Goal: Find contact information: Find contact information

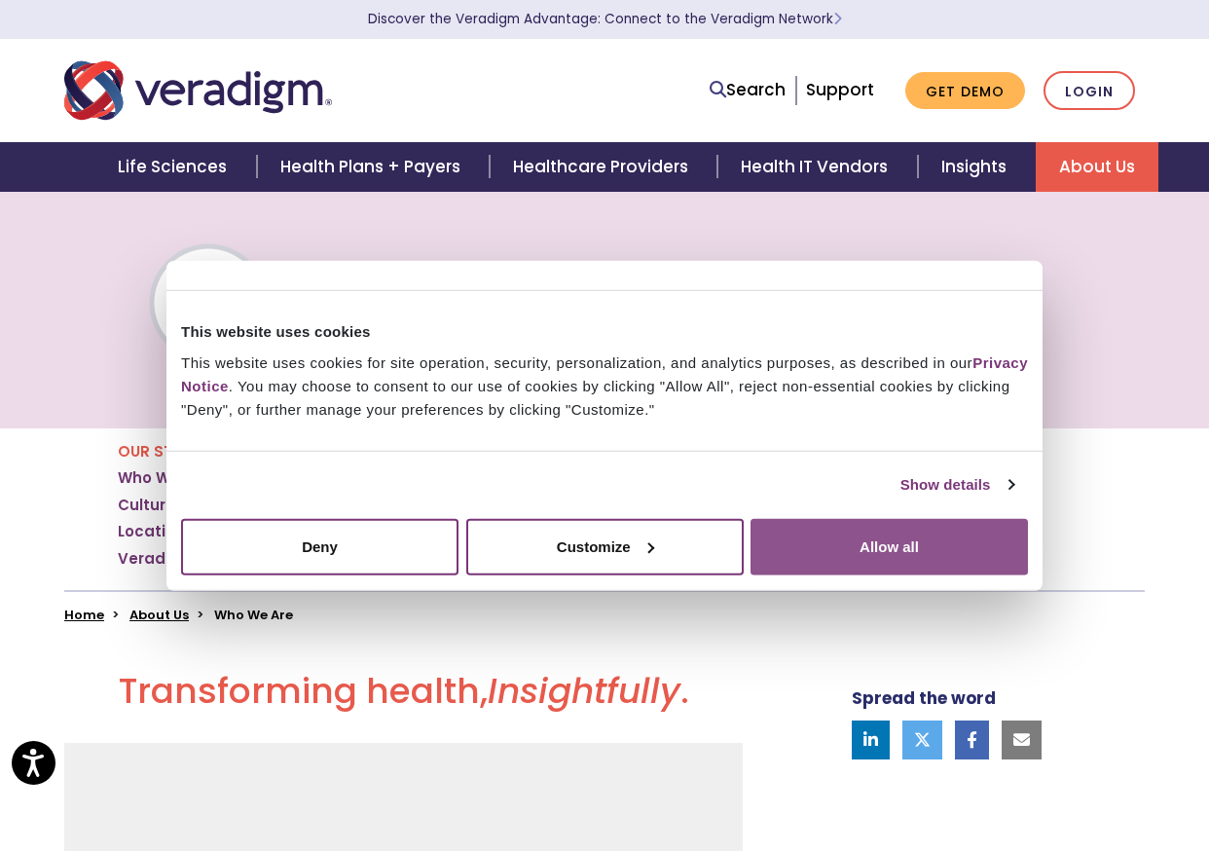
click at [830, 521] on button "Allow all" at bounding box center [889, 546] width 277 height 56
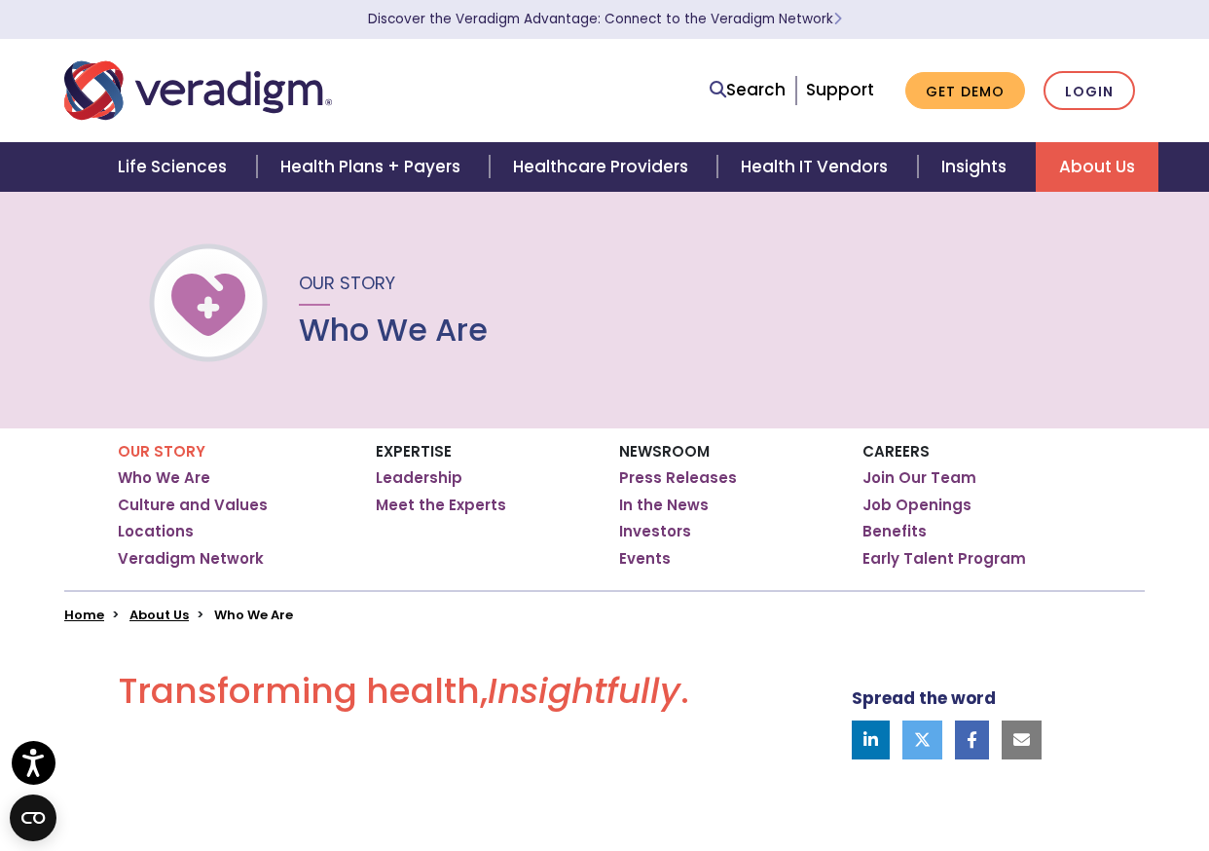
click at [619, 100] on div "Search Support Get Demo Login" at bounding box center [835, 91] width 647 height 40
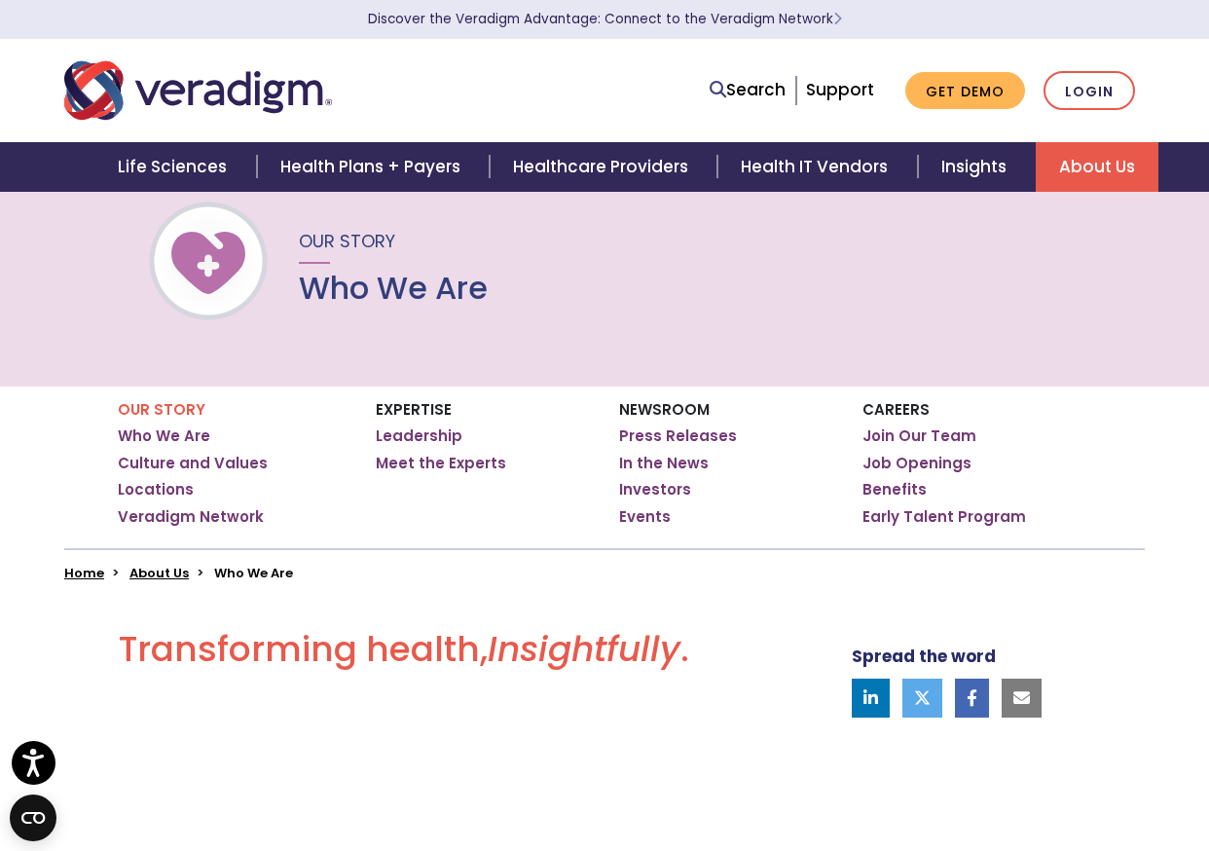
scroll to position [20, 0]
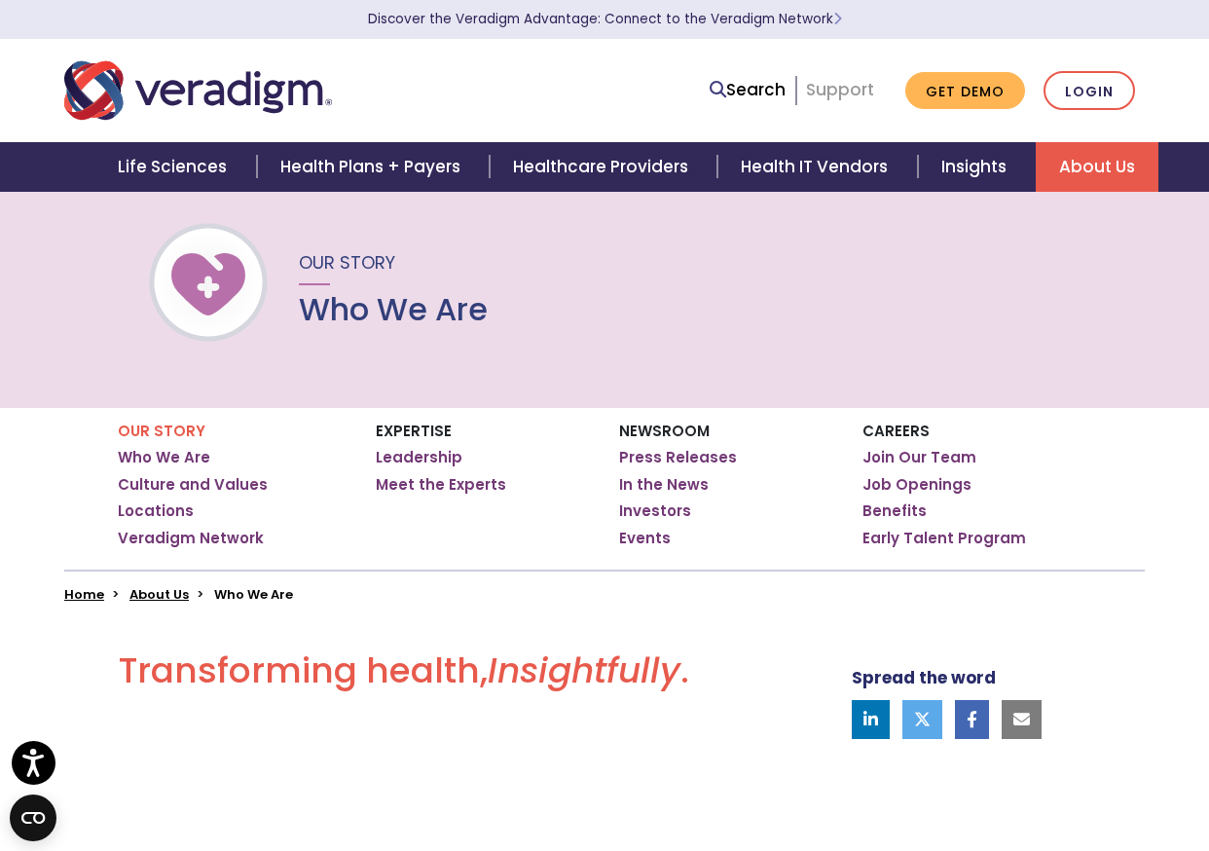
click at [849, 92] on link "Support" at bounding box center [840, 89] width 68 height 23
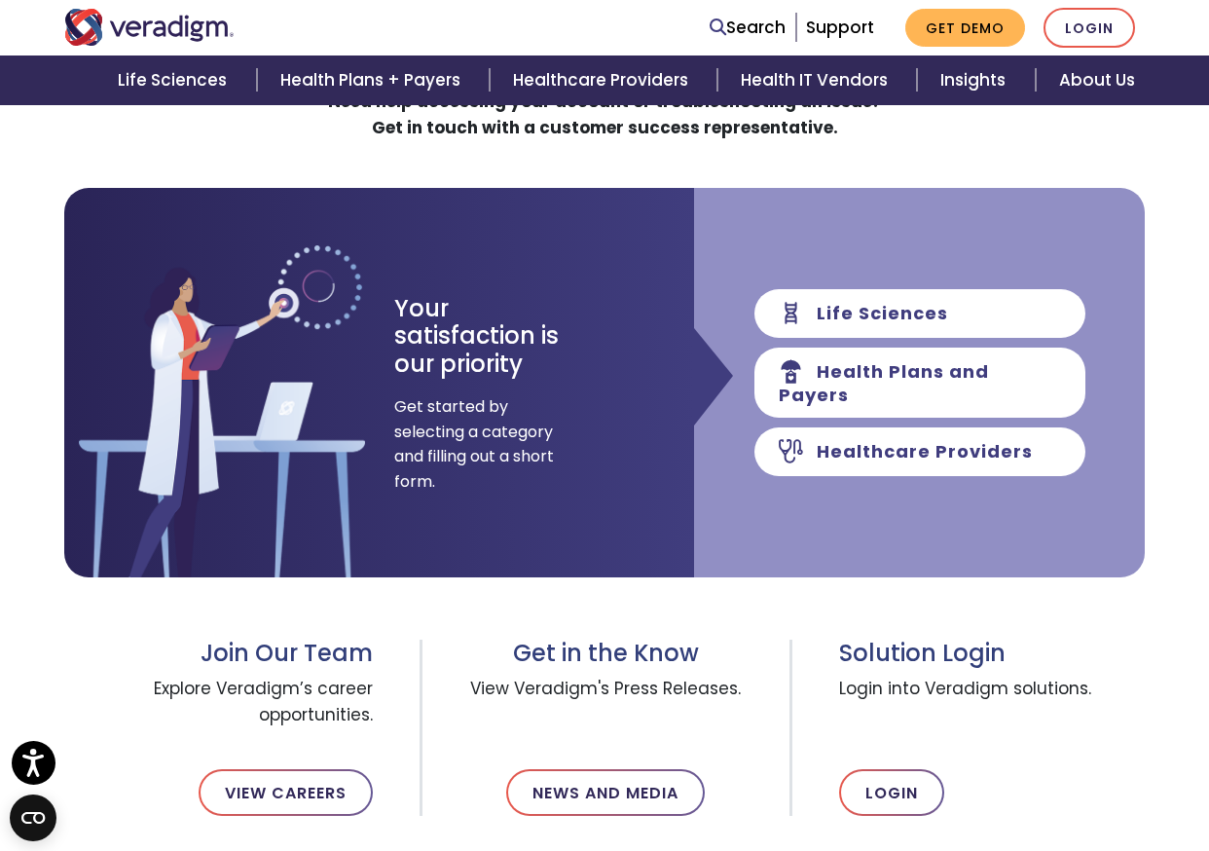
scroll to position [196, 0]
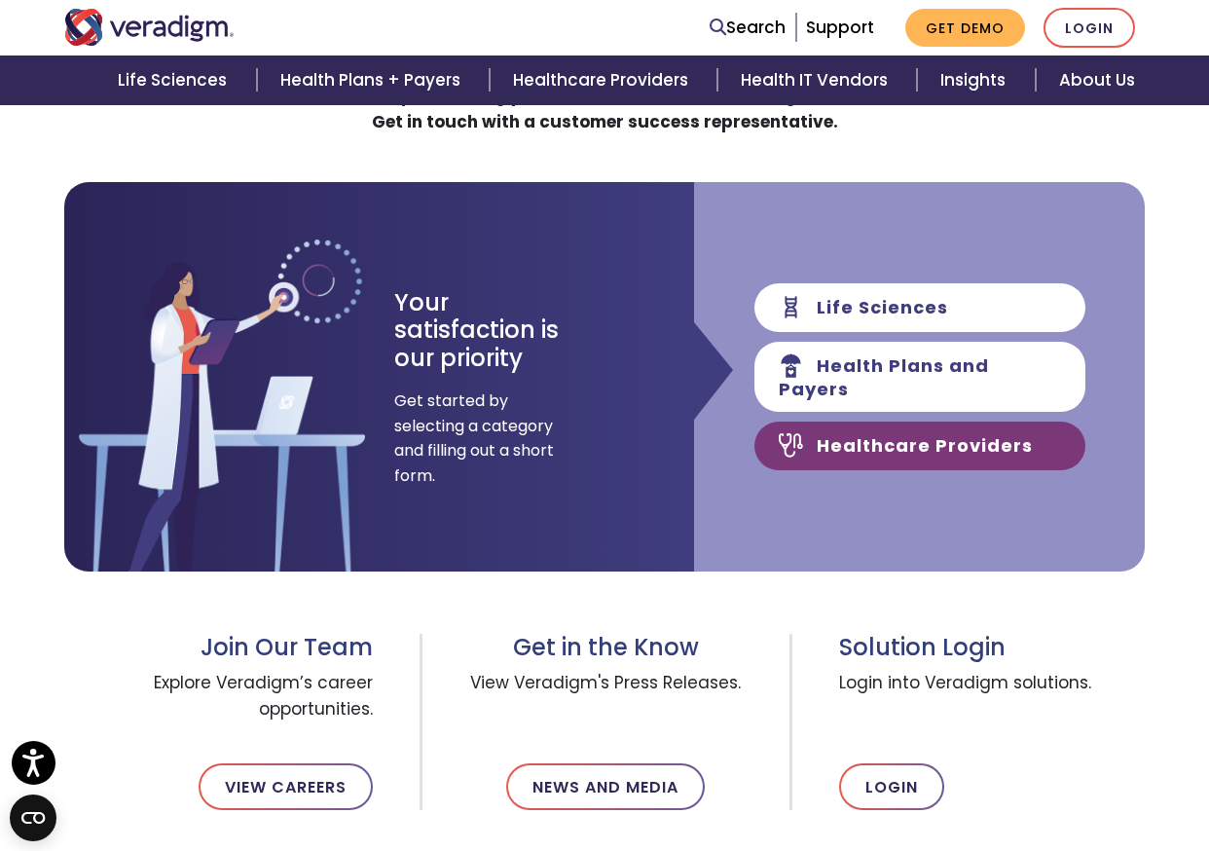
click at [894, 431] on link "Healthcare Providers" at bounding box center [920, 446] width 331 height 49
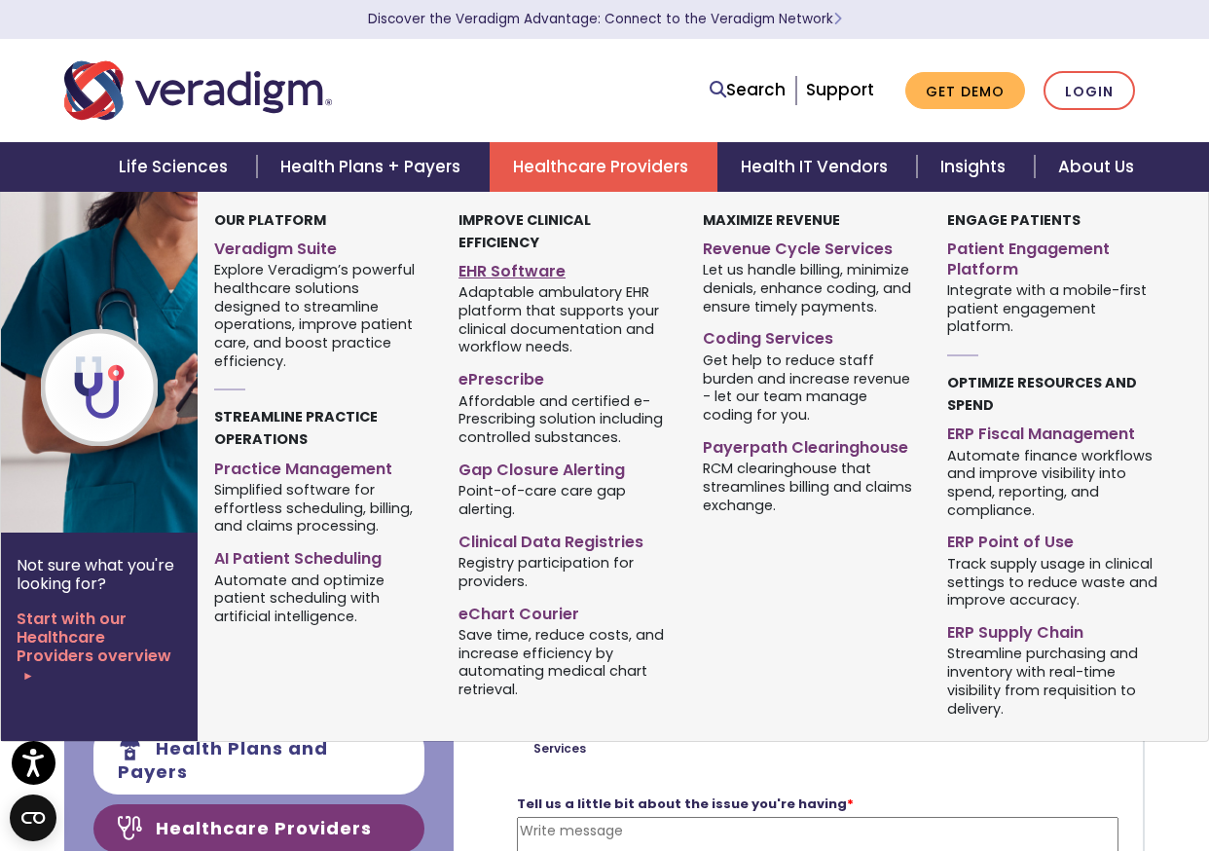
click at [538, 254] on link "EHR Software" at bounding box center [566, 268] width 215 height 28
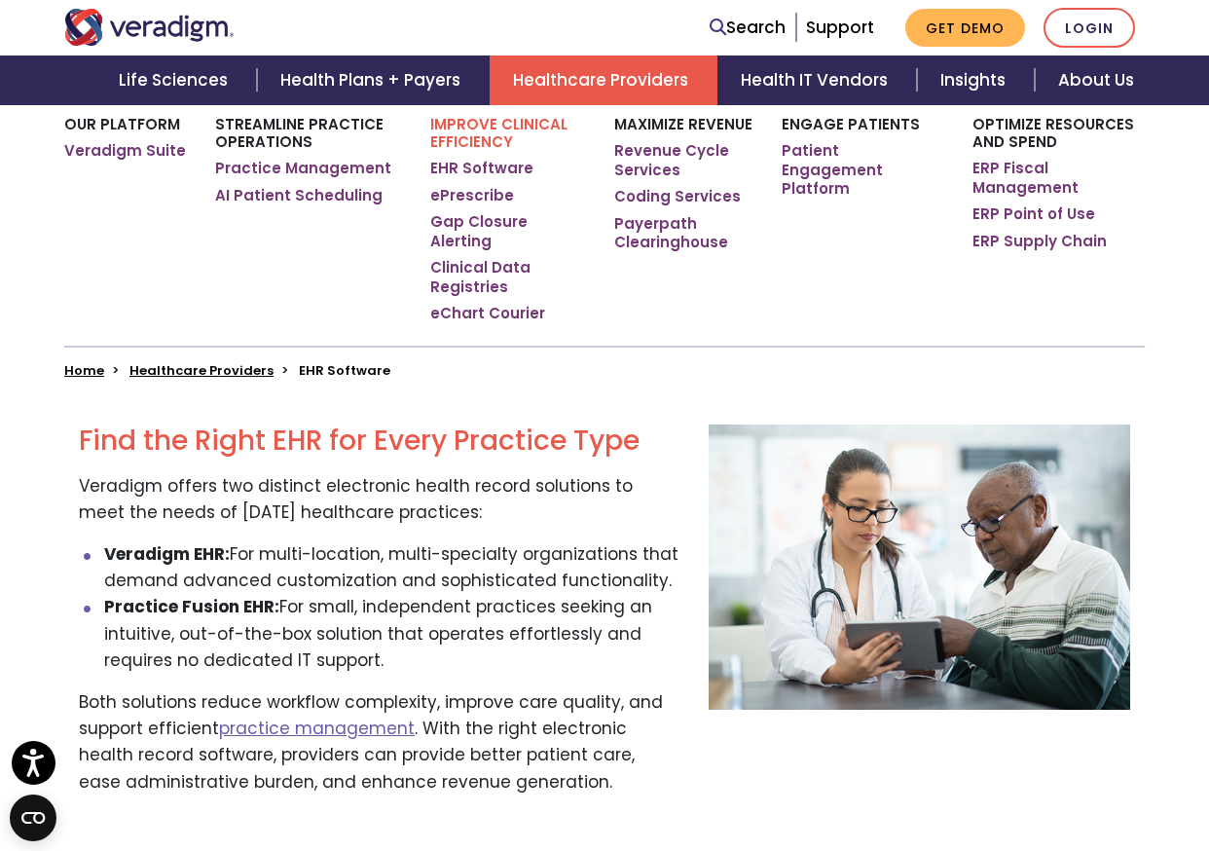
scroll to position [326, 0]
